Goal: Task Accomplishment & Management: Use online tool/utility

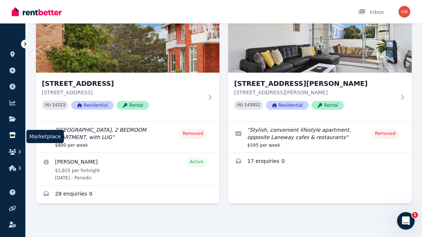
scroll to position [77, 0]
click at [25, 43] on icon at bounding box center [25, 44] width 2 height 4
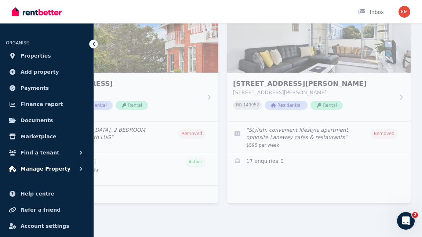
click at [38, 167] on span "Manage Property" at bounding box center [46, 168] width 50 height 9
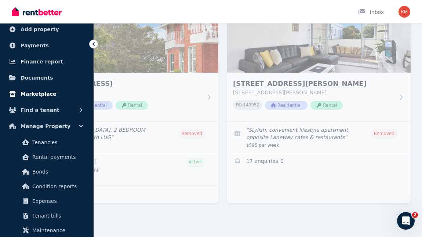
scroll to position [36, 0]
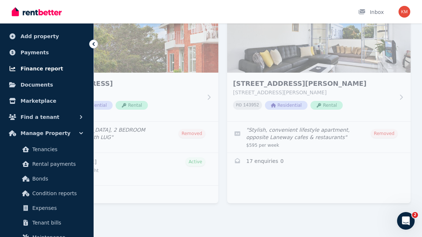
click at [50, 67] on span "Finance report" at bounding box center [42, 68] width 43 height 9
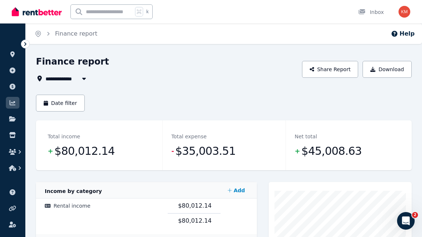
click at [83, 79] on icon "button" at bounding box center [84, 79] width 4 height 2
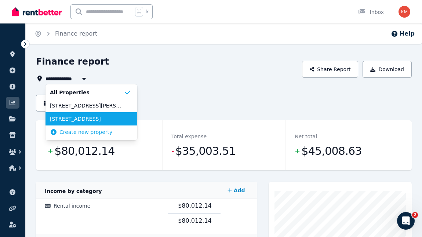
click at [74, 117] on span "[STREET_ADDRESS]" at bounding box center [87, 118] width 74 height 7
type input "**********"
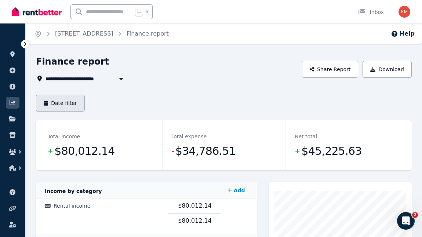
click at [77, 102] on button "Date filter" at bounding box center [60, 103] width 49 height 17
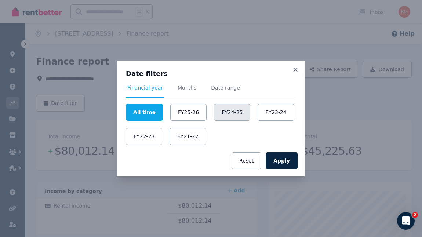
click at [231, 111] on button "FY24-25" at bounding box center [232, 112] width 36 height 17
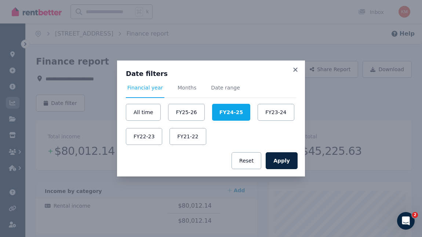
click at [338, 122] on div "Date filters Financial year Months Date range All time FY25-26 FY24-25 FY23-24 …" at bounding box center [211, 118] width 422 height 237
click at [281, 162] on button "Apply" at bounding box center [282, 160] width 32 height 17
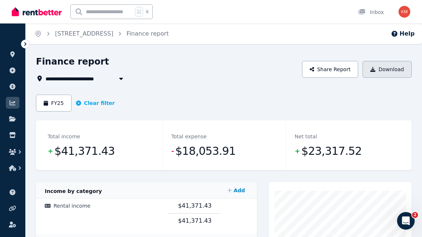
click at [393, 66] on button "Download" at bounding box center [387, 69] width 49 height 17
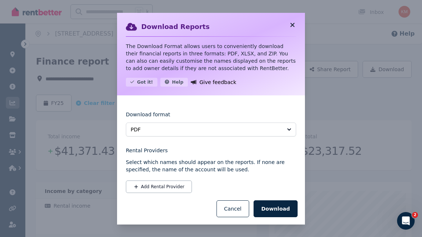
click at [293, 25] on icon at bounding box center [292, 25] width 4 height 4
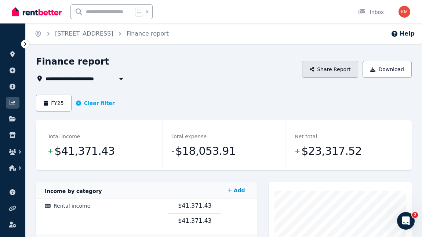
click at [331, 69] on button "Share Report" at bounding box center [330, 69] width 57 height 17
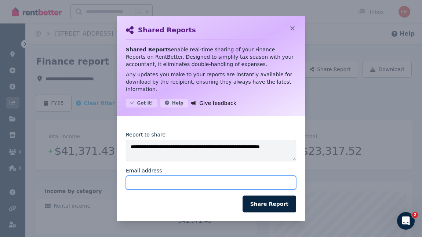
click at [133, 182] on input "Email address" at bounding box center [211, 183] width 170 height 14
type input "**********"
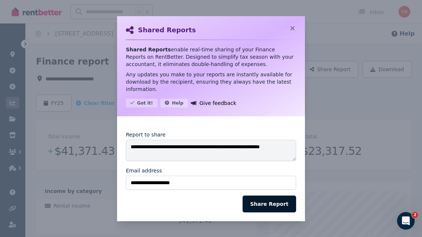
click at [268, 206] on button "Share Report" at bounding box center [270, 204] width 54 height 17
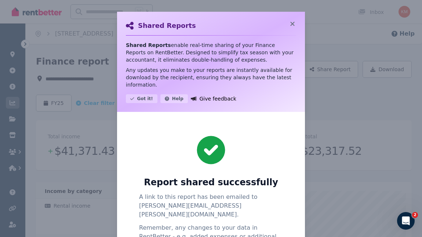
click at [375, 97] on div "Shared Reports Shared Reports enable real-time sharing of your Finance Reports …" at bounding box center [211, 157] width 422 height 315
click at [292, 22] on icon at bounding box center [292, 24] width 7 height 7
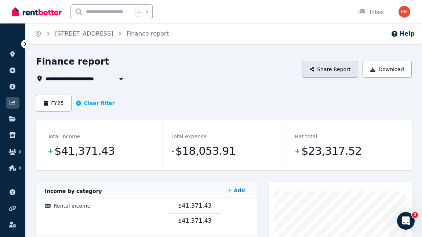
click at [336, 68] on button "Share Report" at bounding box center [330, 69] width 57 height 17
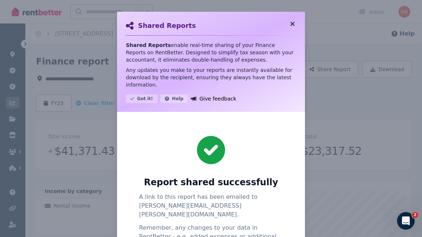
click at [293, 22] on icon at bounding box center [292, 24] width 7 height 7
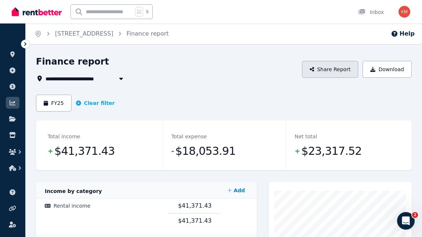
click at [337, 69] on button "Share Report" at bounding box center [330, 69] width 57 height 17
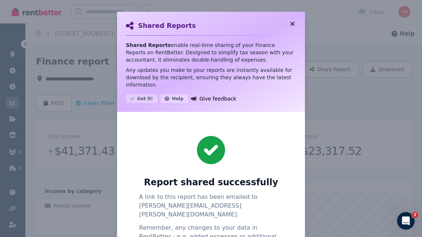
click at [292, 21] on icon at bounding box center [292, 24] width 7 height 7
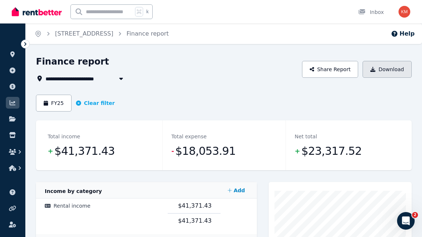
click at [380, 68] on button "Download" at bounding box center [387, 69] width 49 height 17
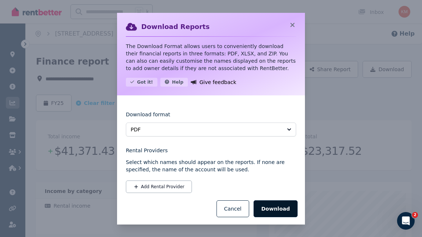
click at [274, 204] on button "Download" at bounding box center [276, 208] width 44 height 17
